Goal: Answer question/provide support

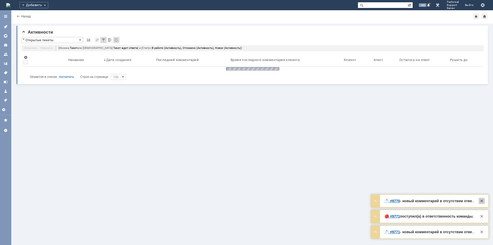
click at [481, 202] on div at bounding box center [481, 201] width 6 height 6
click at [483, 216] on div at bounding box center [481, 216] width 6 height 6
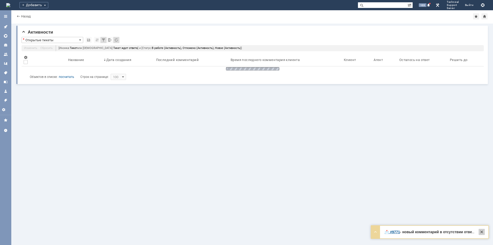
click at [482, 231] on div at bounding box center [481, 232] width 6 height 6
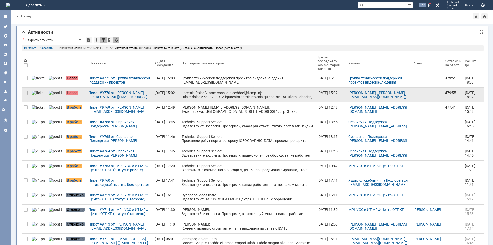
click at [246, 95] on div at bounding box center [247, 109] width 132 height 37
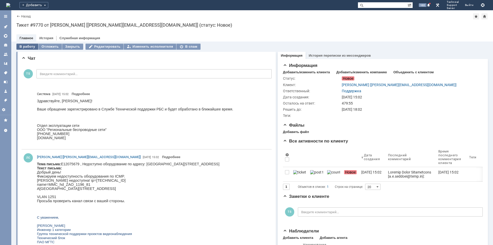
click at [29, 46] on div "В работу" at bounding box center [27, 47] width 22 height 6
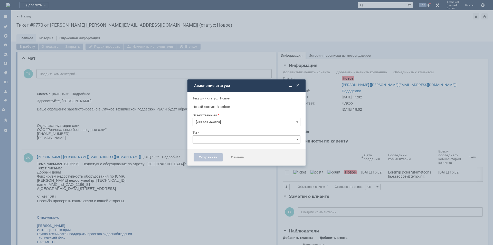
type input "Поддержка"
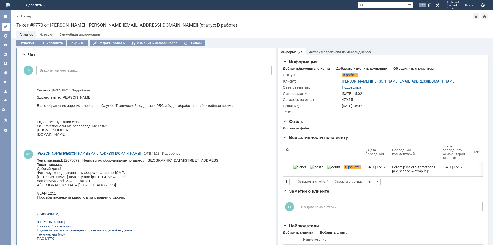
click at [9, 25] on link at bounding box center [6, 27] width 8 height 8
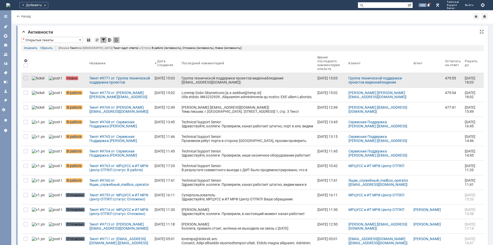
click at [188, 77] on div "Группа технической поддержки проектов видеонаблюдения [[EMAIL_ADDRESS][DOMAIN_N…" at bounding box center [247, 96] width 132 height 41
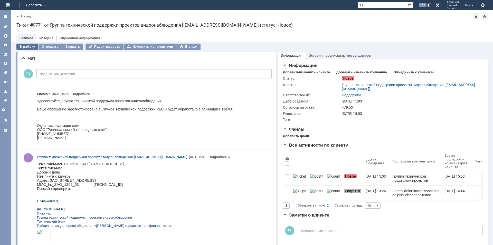
click at [27, 45] on div "В работу" at bounding box center [27, 47] width 22 height 6
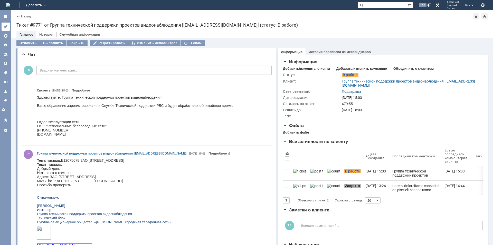
click at [6, 28] on icon at bounding box center [6, 27] width 4 height 4
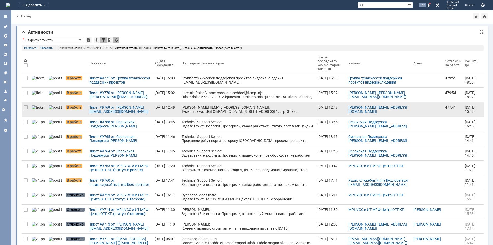
click at [233, 109] on div "[PERSON_NAME] [[EMAIL_ADDRESS][DOMAIN_NAME]]: Тема письма: г.[GEOGRAPHIC_DATA].…" at bounding box center [247, 119] width 132 height 29
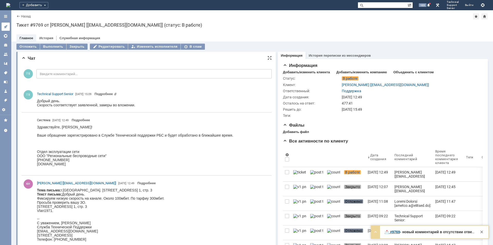
click at [6, 27] on icon at bounding box center [5, 26] width 3 height 3
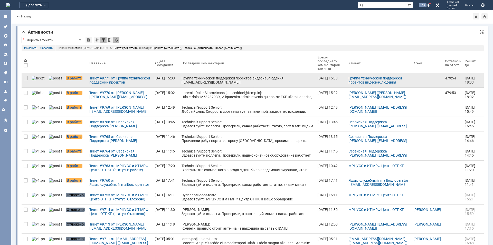
click at [192, 83] on div "Группа технической поддержки проектов видеонаблюдения [[EMAIL_ADDRESS][DOMAIN_N…" at bounding box center [247, 96] width 132 height 41
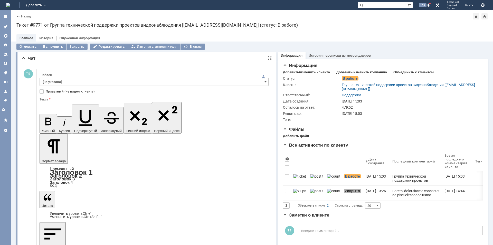
click at [113, 81] on input "[не указано]" at bounding box center [154, 82] width 229 height 8
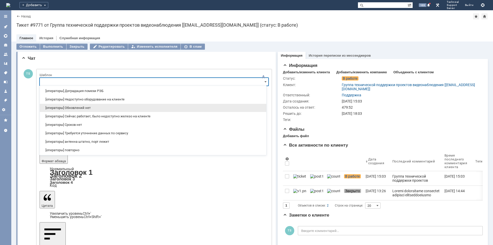
scroll to position [26, 0]
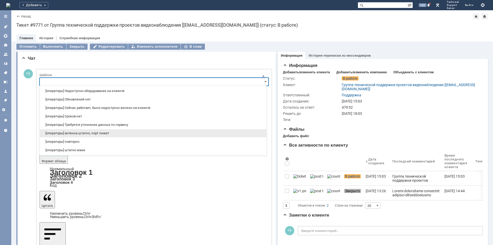
click at [105, 132] on span "[операторы] антенна штатно, порт лежит" at bounding box center [153, 133] width 220 height 4
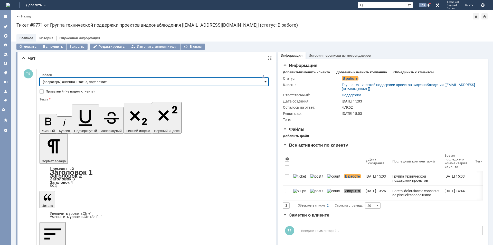
click at [264, 82] on span at bounding box center [265, 82] width 2 height 4
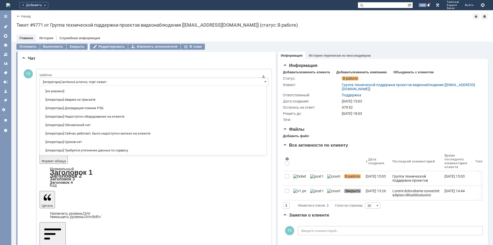
scroll to position [69, 0]
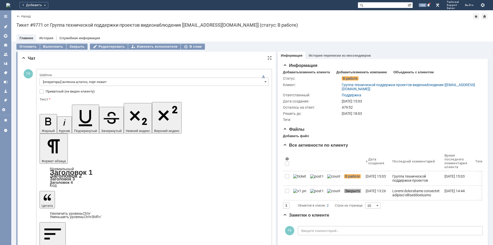
type input "[операторы] антенна штатно, порт лежит"
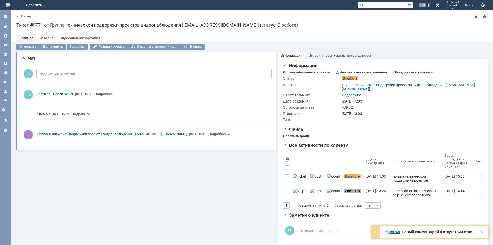
scroll to position [0, 0]
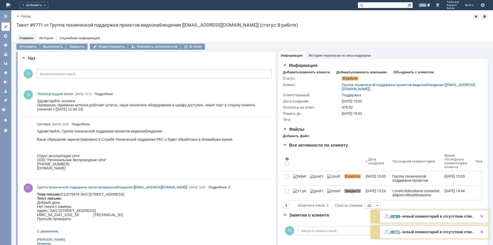
click at [6, 27] on icon at bounding box center [5, 26] width 3 height 3
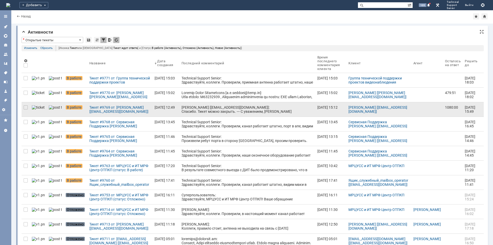
click at [186, 106] on div "[PERSON_NAME] [[EMAIL_ADDRESS][DOMAIN_NAME]]: Спасибо. Тикет можно закрыть. ---…" at bounding box center [247, 127] width 132 height 45
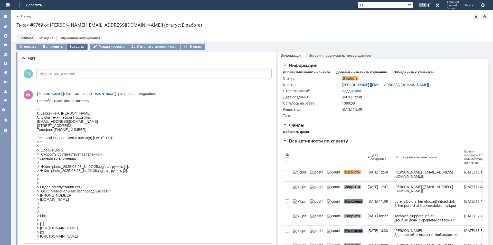
click at [73, 48] on div "Закрыть" at bounding box center [76, 47] width 21 height 6
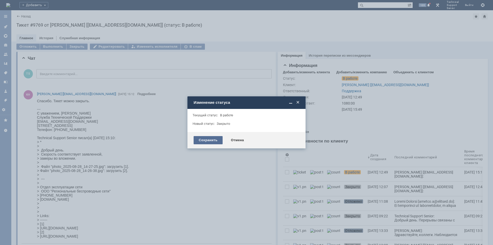
click at [204, 140] on div "Сохранить" at bounding box center [207, 140] width 29 height 8
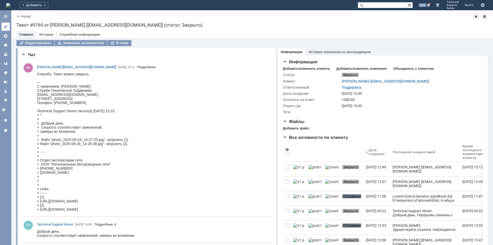
click at [4, 28] on icon at bounding box center [4, 27] width 1 height 1
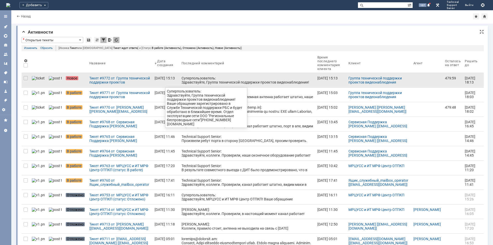
click at [202, 81] on div "Суперпользователь: Здравствуйте, Группа технической поддержки проектов видеонаб…" at bounding box center [247, 86] width 132 height 21
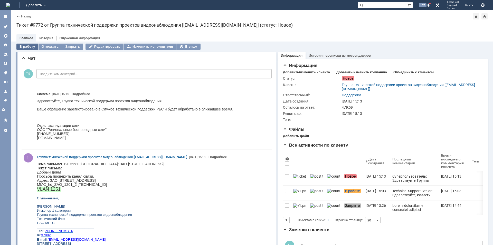
click at [24, 49] on div "В работу" at bounding box center [27, 47] width 22 height 6
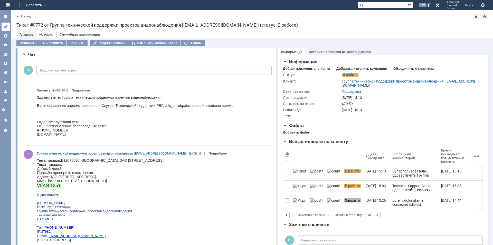
click at [9, 27] on link at bounding box center [6, 27] width 8 height 8
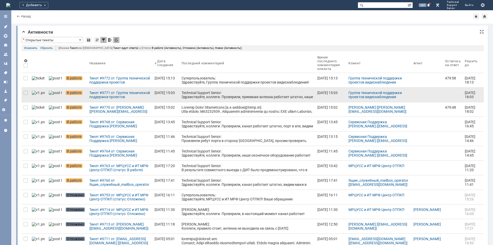
click at [184, 93] on div "Technical Support Senior: Здравствуйте, коллеги. Проверили, приемная антенна ра…" at bounding box center [247, 99] width 132 height 16
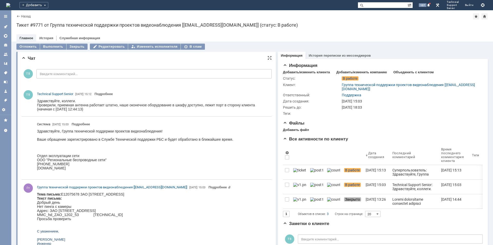
drag, startPoint x: 94, startPoint y: 109, endPoint x: 74, endPoint y: 201, distance: 93.9
click at [37, 102] on html "Здравствуйте, коллеги. Проверили, приемная антенна работает штатно, наше оконеч…" at bounding box center [152, 105] width 230 height 12
copy div "Здравствуйте, коллеги. Проверили, приемная антенна работает штатно, наше оконеч…"
click at [6, 28] on icon at bounding box center [5, 26] width 3 height 3
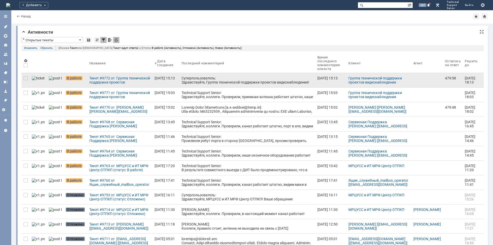
click at [194, 79] on div "Суперпользователь: Здравствуйте, Группа технической поддержки проектов видеонаб…" at bounding box center [247, 86] width 132 height 21
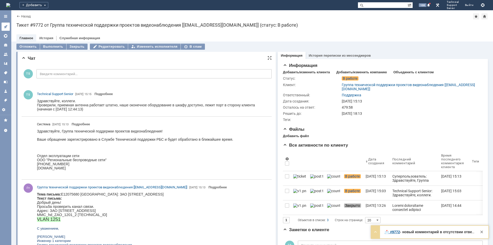
click at [8, 26] on link at bounding box center [6, 27] width 8 height 8
